Goal: Communication & Community: Answer question/provide support

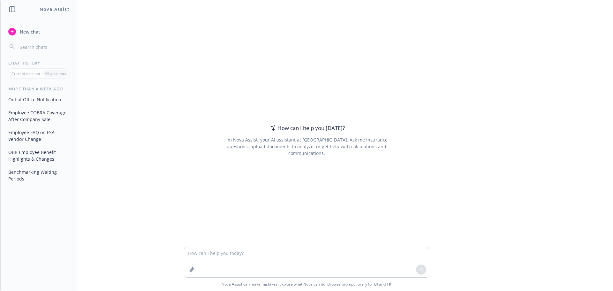
click at [208, 256] on textarea at bounding box center [306, 262] width 244 height 30
type textarea "Attached is the Blue Shield Application that will get us started on implementin…"
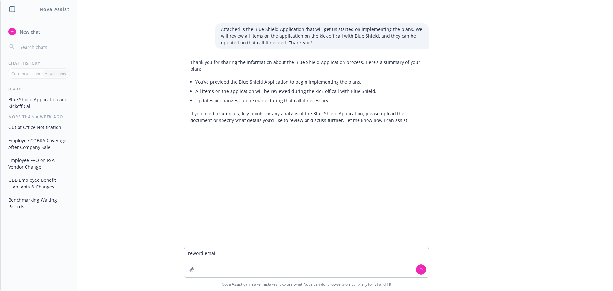
type textarea "reword email Attached is the Blue Shield Application that will get us started o…"
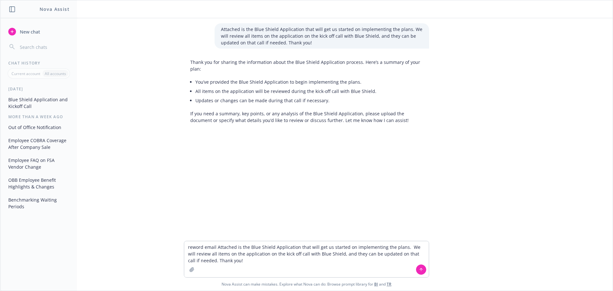
click at [215, 246] on textarea "reword email Attached is the Blue Shield Application that will get us started o…" at bounding box center [306, 259] width 244 height 36
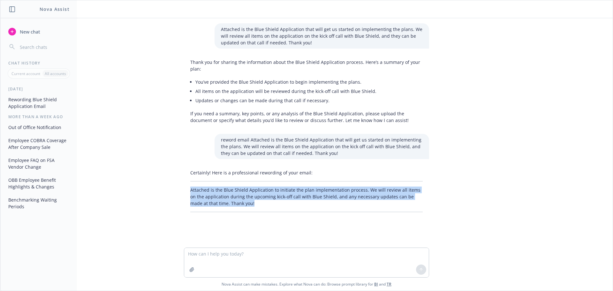
drag, startPoint x: 232, startPoint y: 202, endPoint x: 181, endPoint y: 189, distance: 52.9
click at [184, 189] on div "Certainly! Here is a professional rewording of your email: Attached is the Blue…" at bounding box center [306, 191] width 245 height 48
copy p "Attached is the Blue Shield Application to initiate the plan implementation pro…"
